Goal: Information Seeking & Learning: Learn about a topic

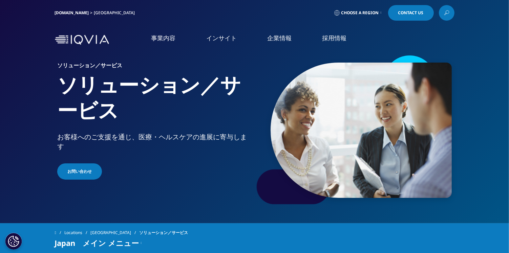
click at [338, 45] on li "採用情報 採用情報 IQVIAグループ CSO" at bounding box center [334, 45] width 55 height 22
click at [19, 102] on link "CSO" at bounding box center [93, 100] width 166 height 7
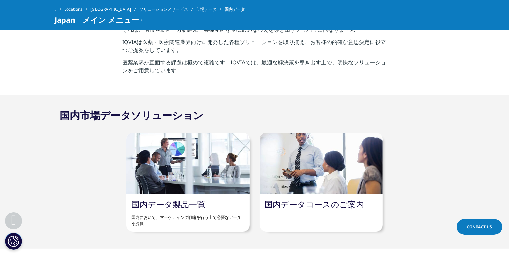
scroll to position [290, 0]
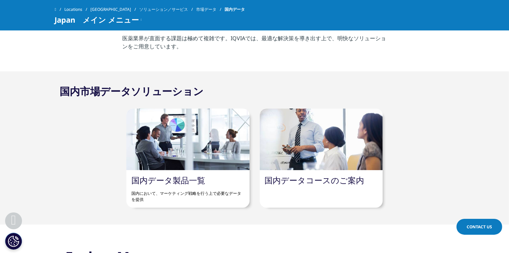
click at [165, 181] on link "国内データ製品一覧" at bounding box center [168, 180] width 74 height 11
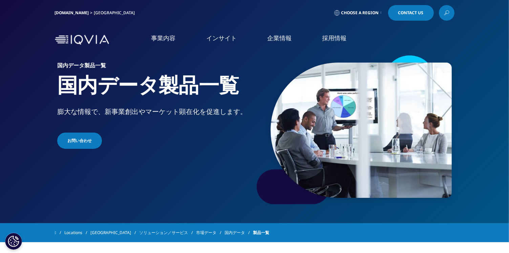
click at [16, 86] on link "概要" at bounding box center [93, 86] width 166 height 8
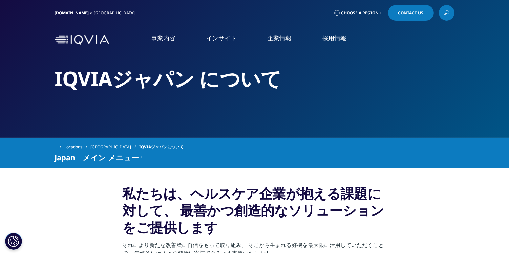
click at [25, 197] on link "CSO事業" at bounding box center [27, 196] width 20 height 7
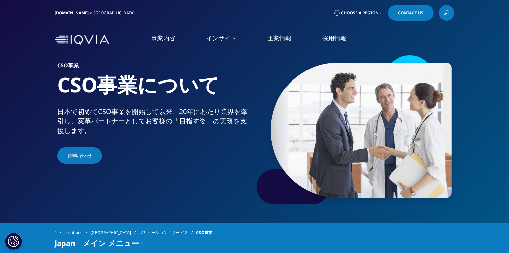
click at [206, 175] on link "概要" at bounding box center [199, 172] width 103 height 18
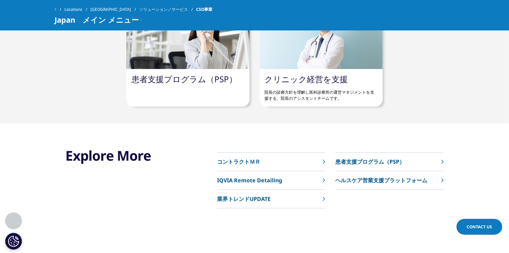
scroll to position [1771, 0]
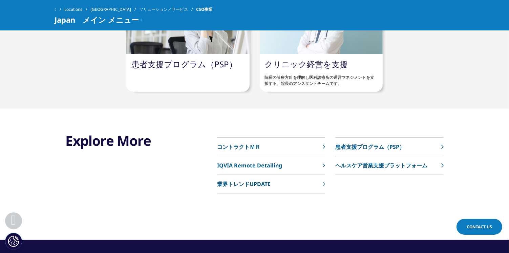
click at [256, 147] on p "コントラクトＭＲ" at bounding box center [238, 147] width 43 height 8
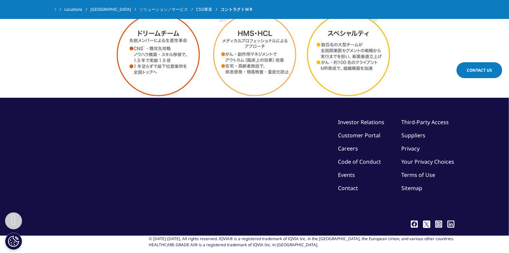
scroll to position [1202, 0]
click at [352, 145] on link "Careers" at bounding box center [348, 148] width 20 height 7
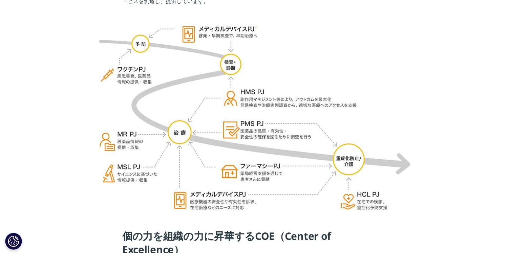
scroll to position [30, 0]
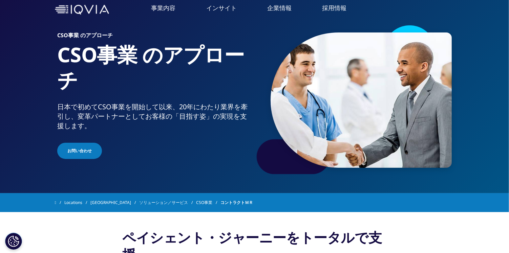
click at [196, 200] on link "CSO事業" at bounding box center [208, 203] width 24 height 12
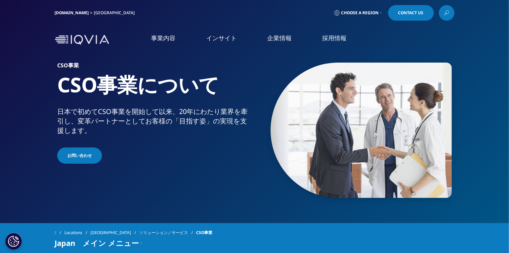
click at [336, 37] on link "採用情報" at bounding box center [334, 38] width 24 height 8
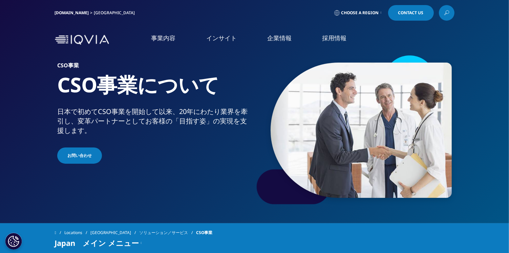
click at [18, 100] on link "CSO" at bounding box center [93, 100] width 166 height 7
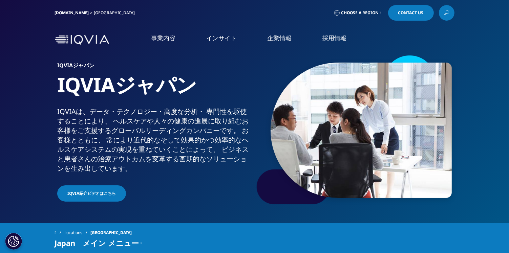
click at [309, 111] on p "糖尿病を事例に" at bounding box center [297, 109] width 68 height 14
